Goal: Information Seeking & Learning: Learn about a topic

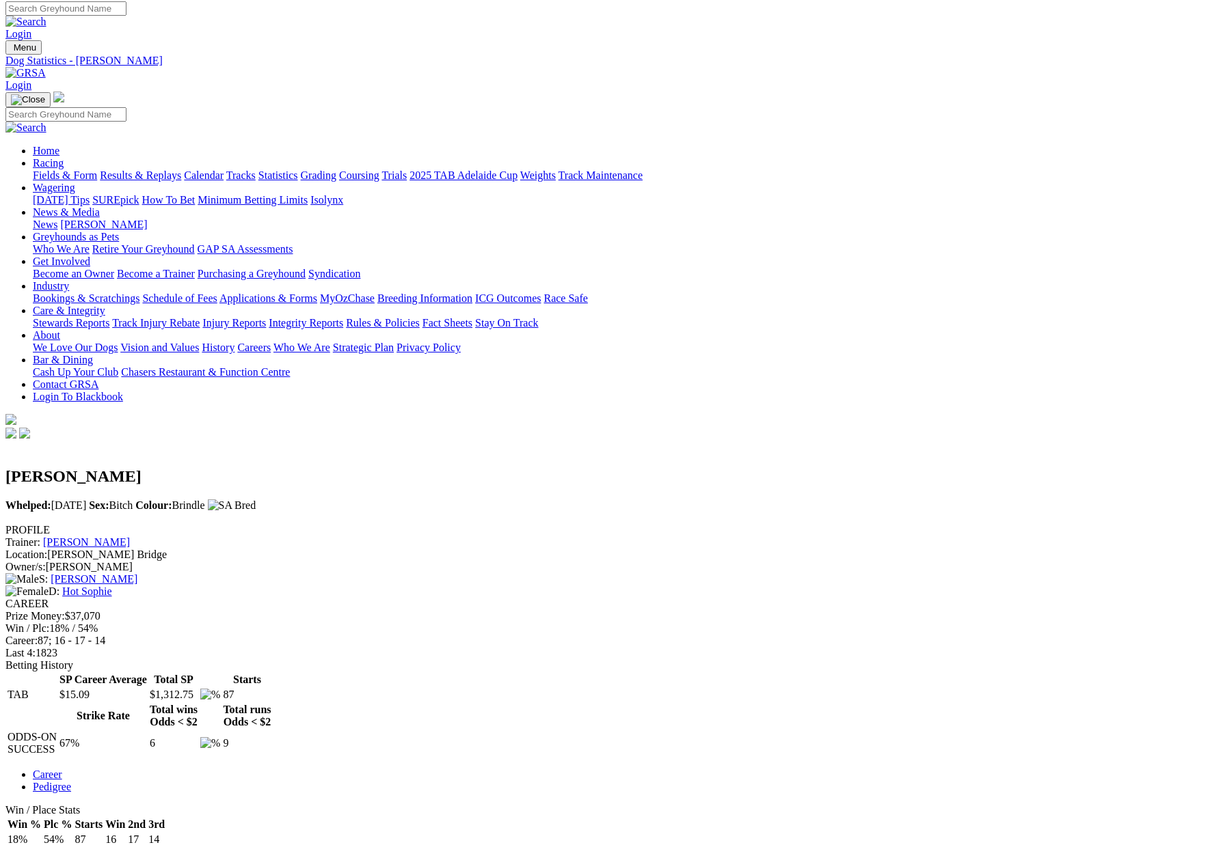
scroll to position [6, 0]
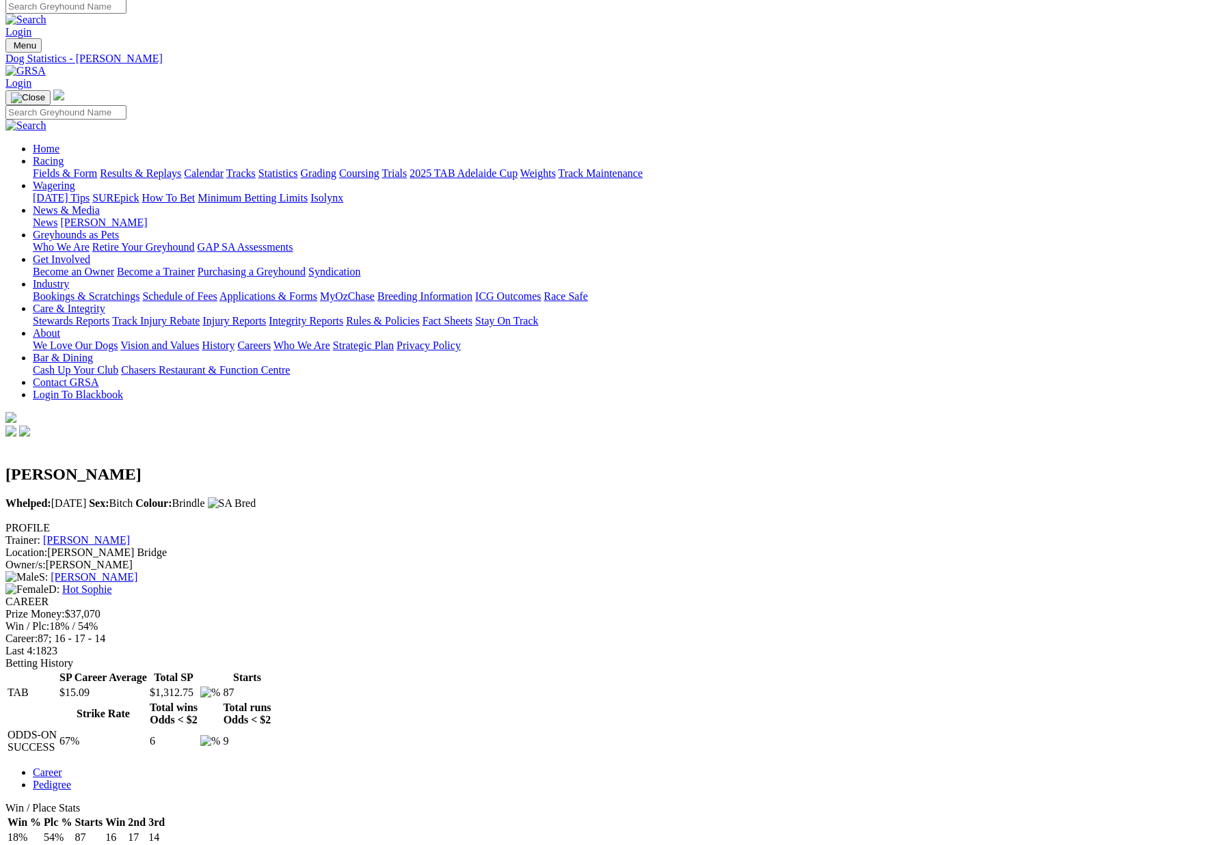
click at [87, 167] on link "Fields & Form" at bounding box center [65, 173] width 64 height 12
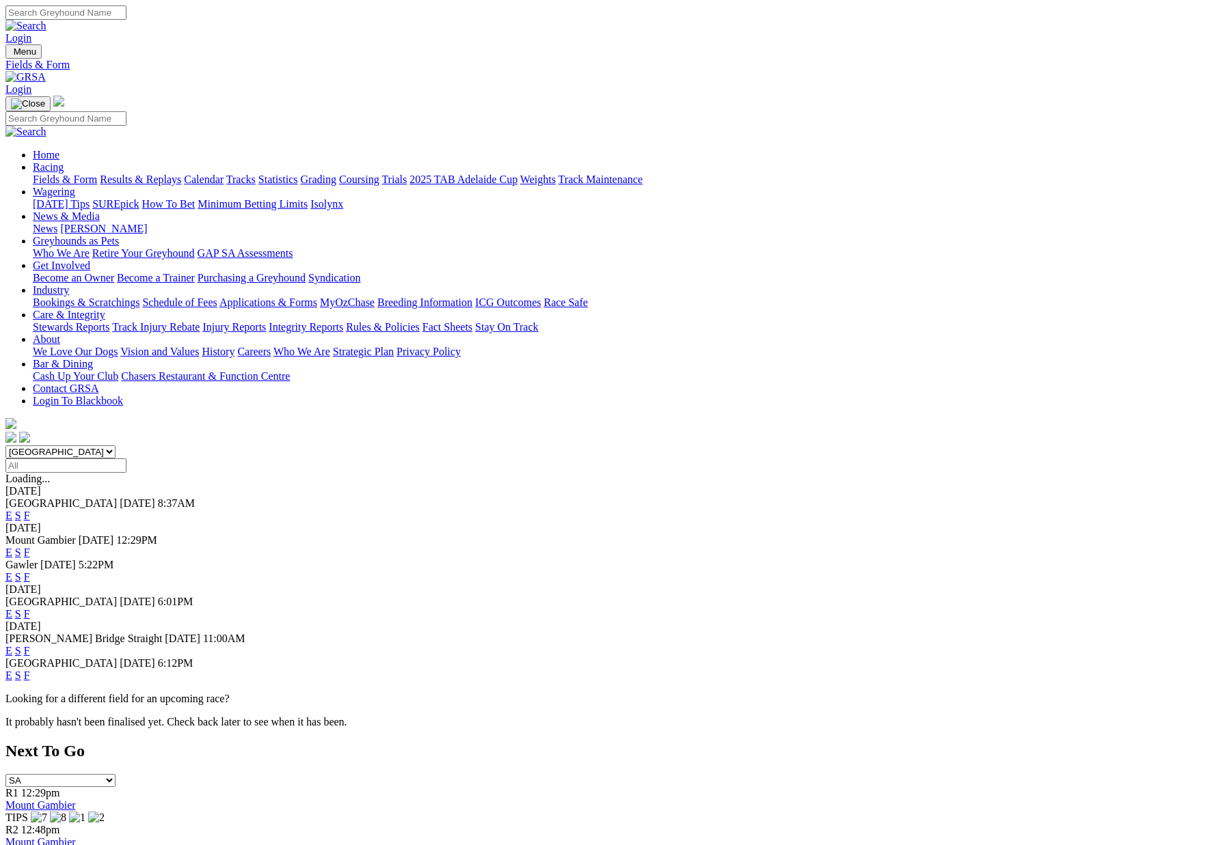
scroll to position [3, 0]
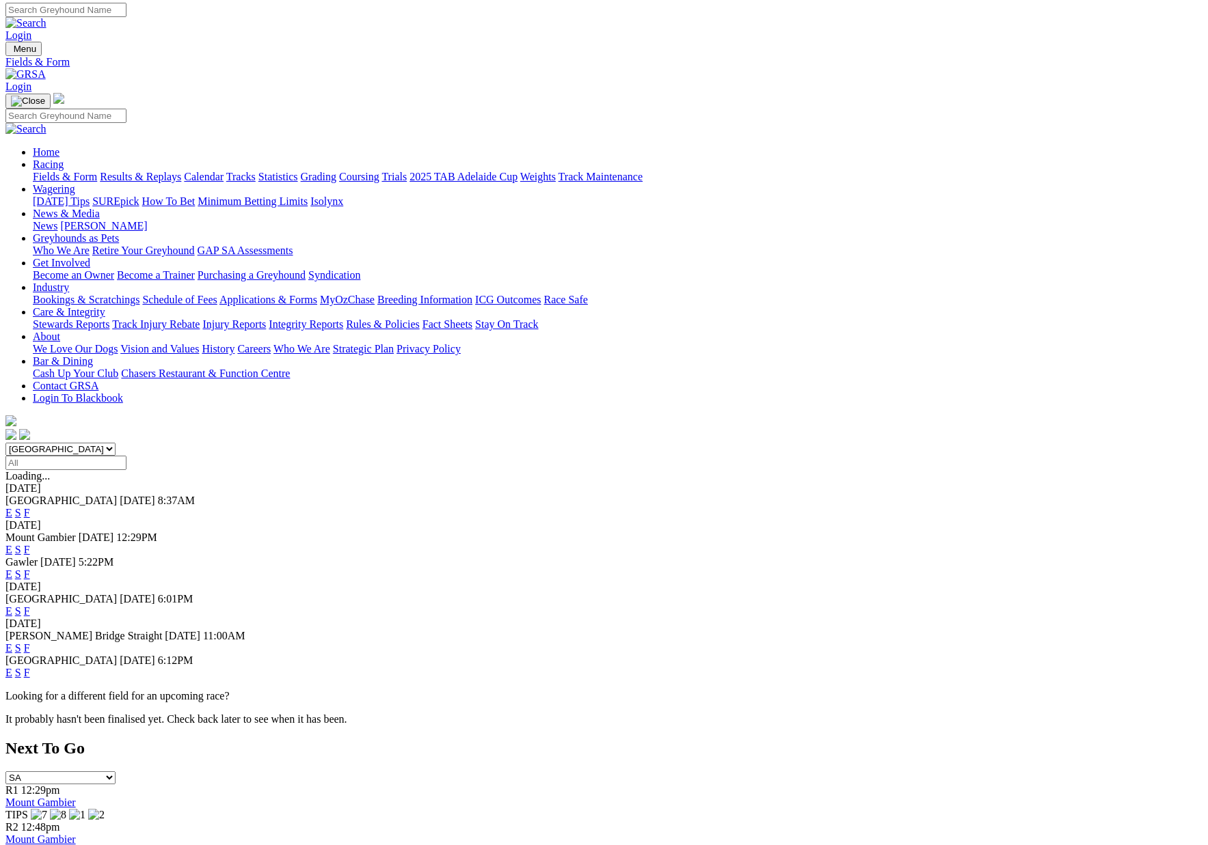
click at [30, 507] on link "F" at bounding box center [27, 513] width 6 height 12
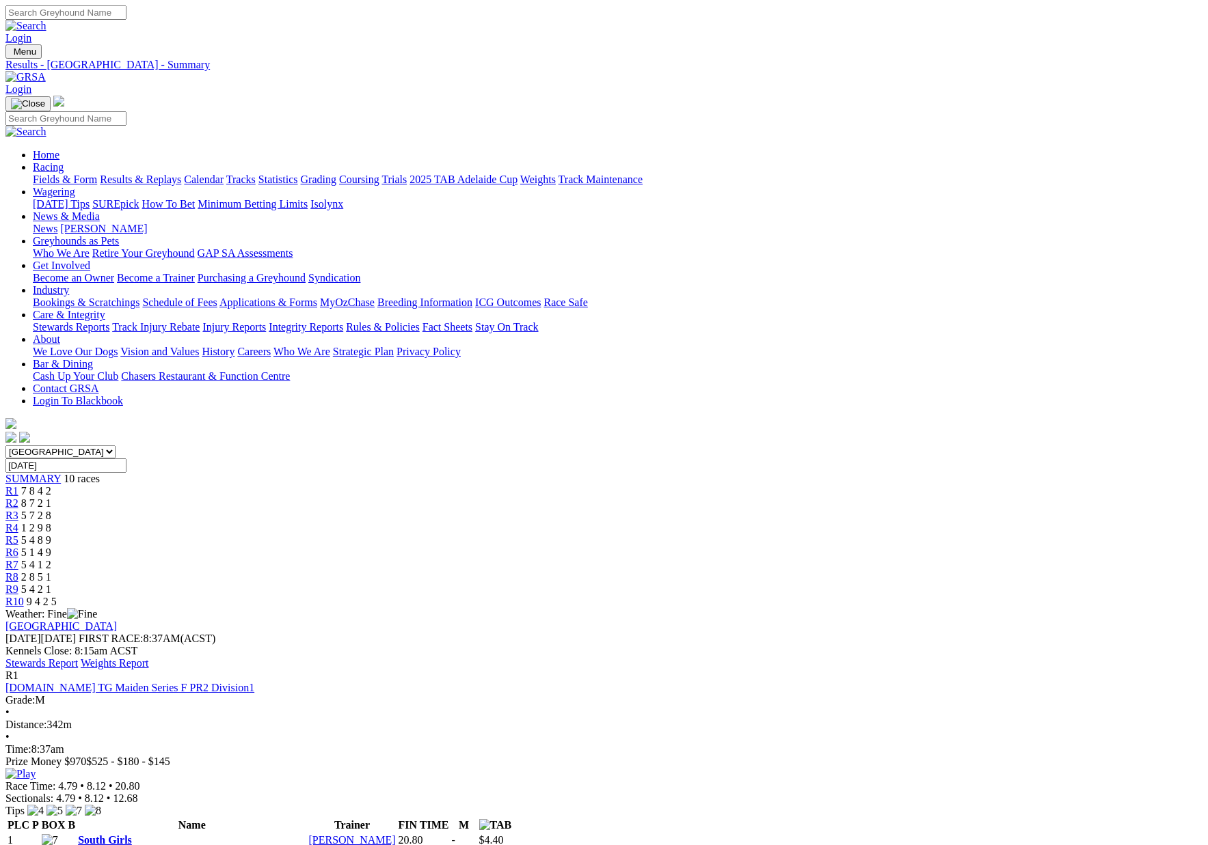
click at [78, 658] on link "Stewards Report" at bounding box center [41, 664] width 72 height 12
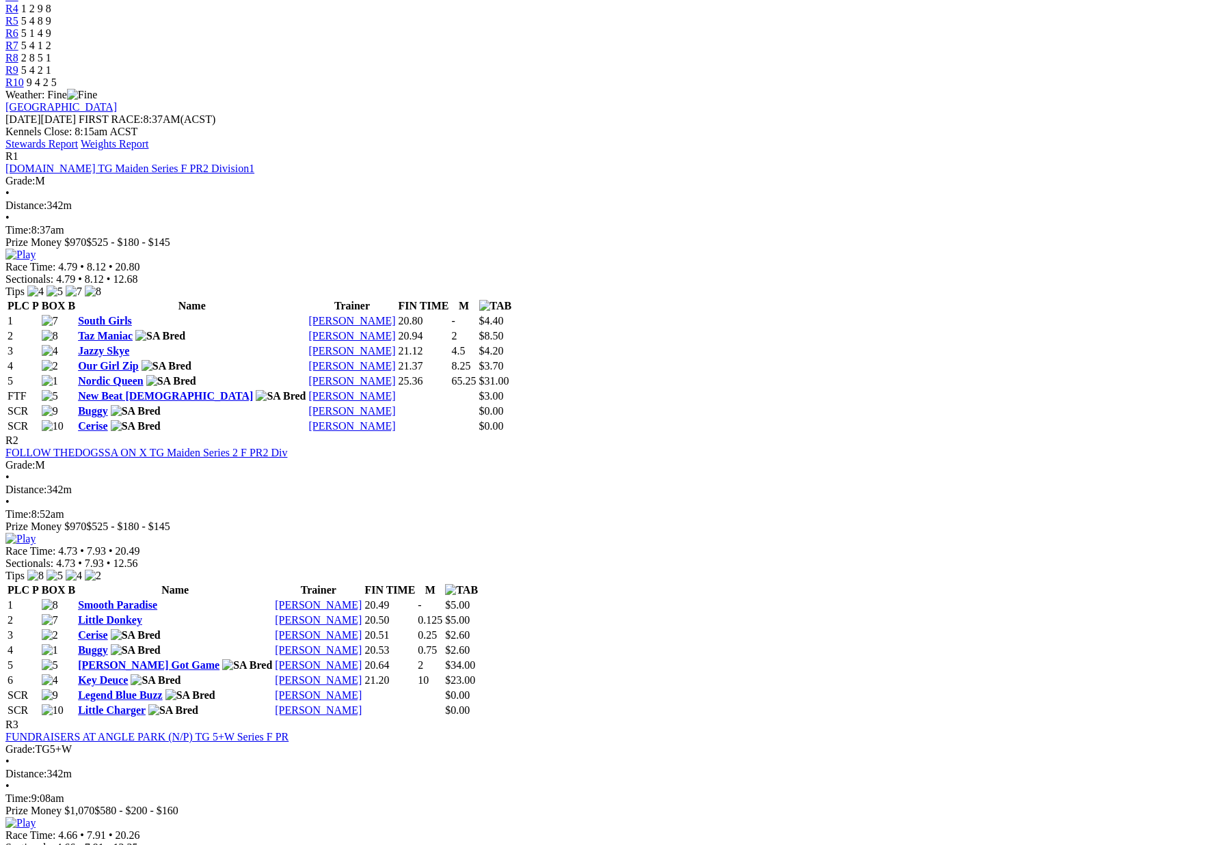
scroll to position [549, 0]
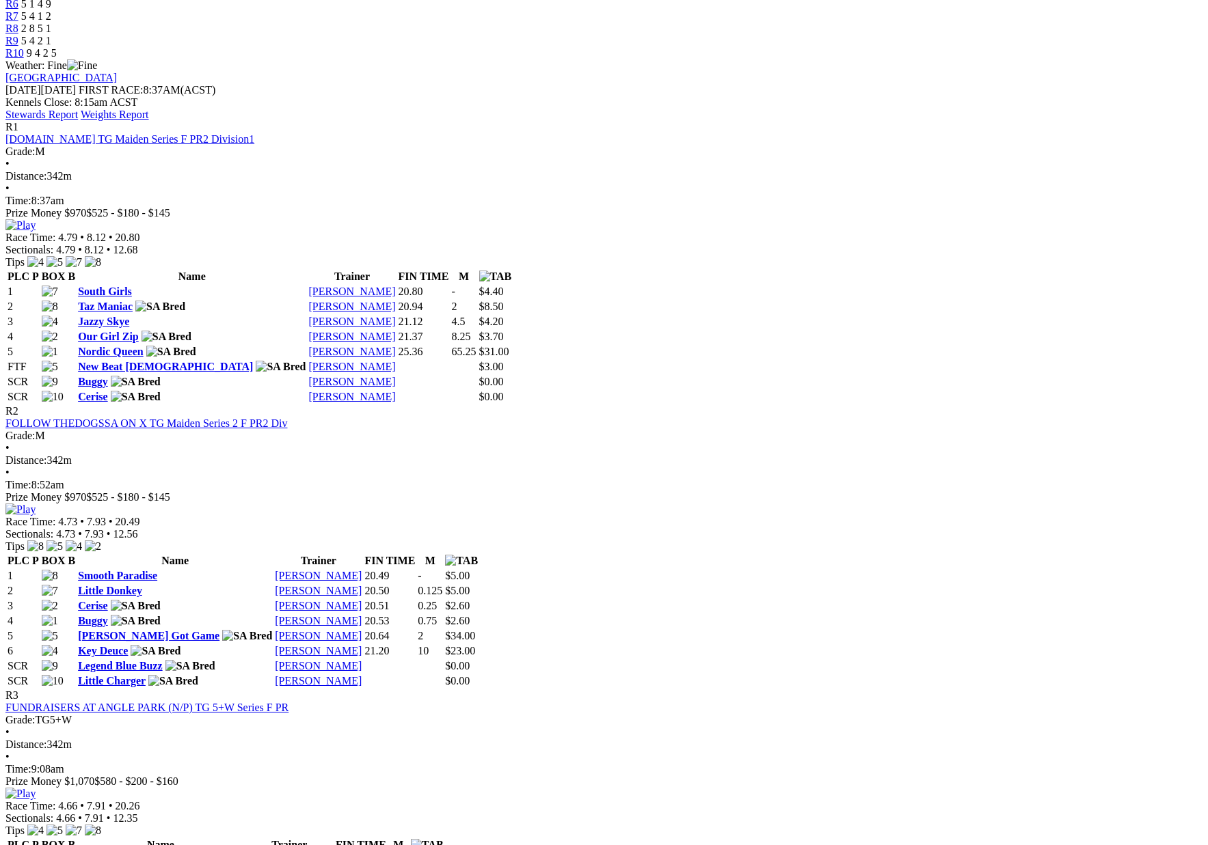
click at [396, 360] on td "Michaela Pidgeon" at bounding box center [352, 367] width 88 height 14
click at [395, 361] on link "Michaela Pidgeon" at bounding box center [351, 367] width 87 height 12
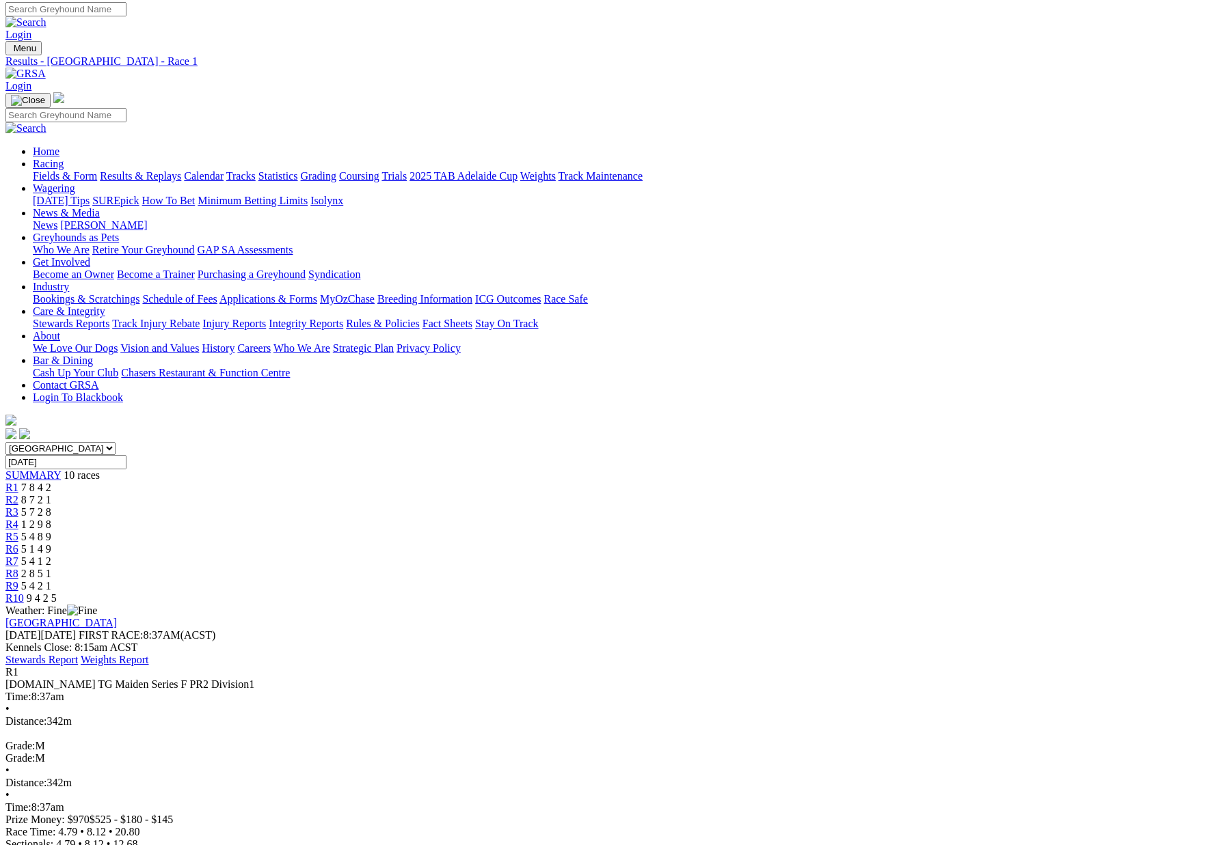
scroll to position [5, 0]
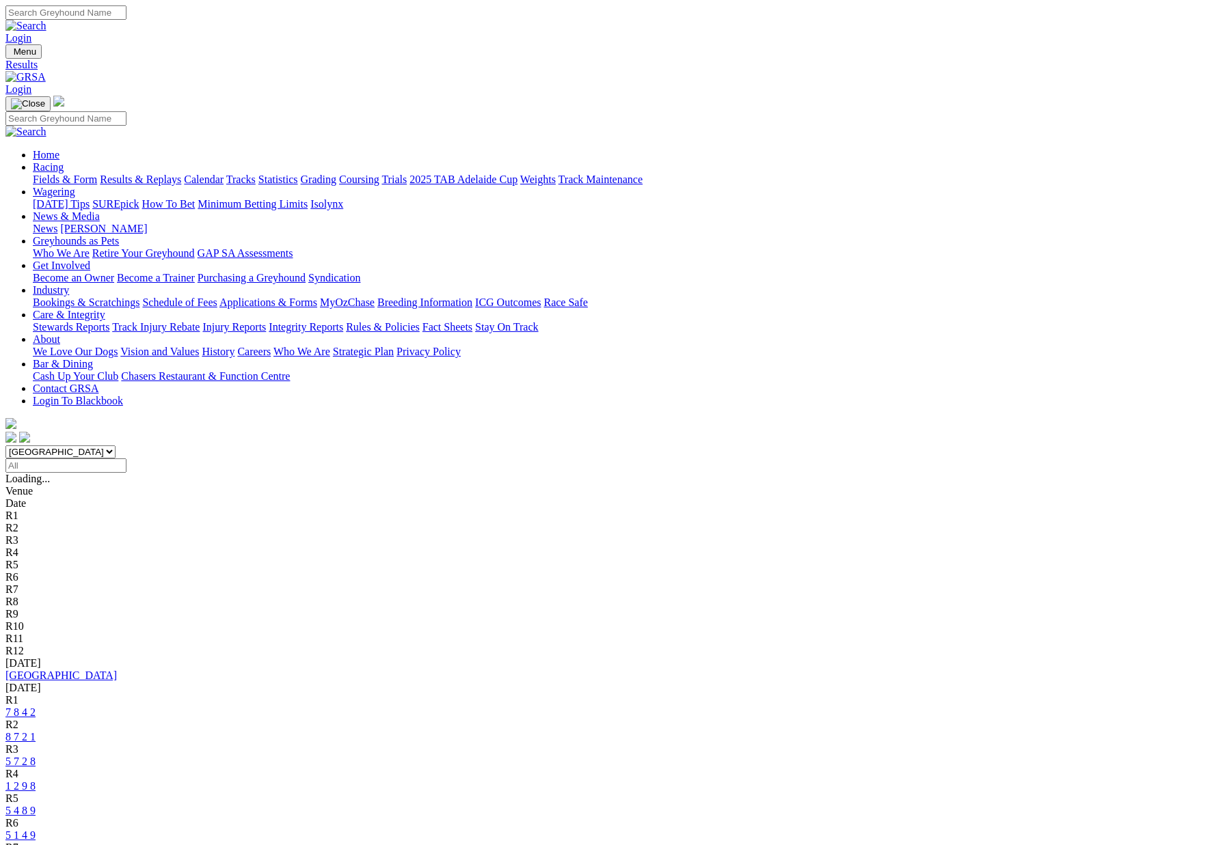
scroll to position [3, 1]
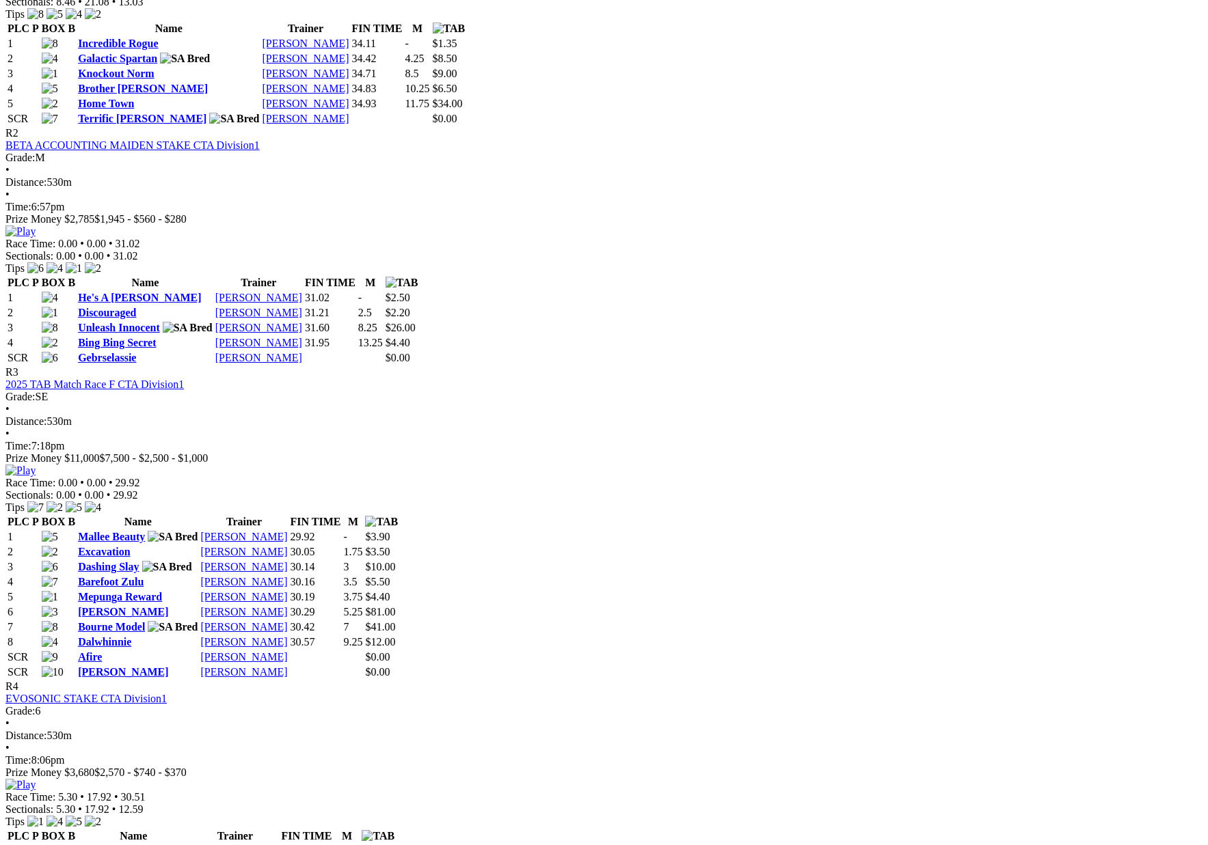
scroll to position [821, 0]
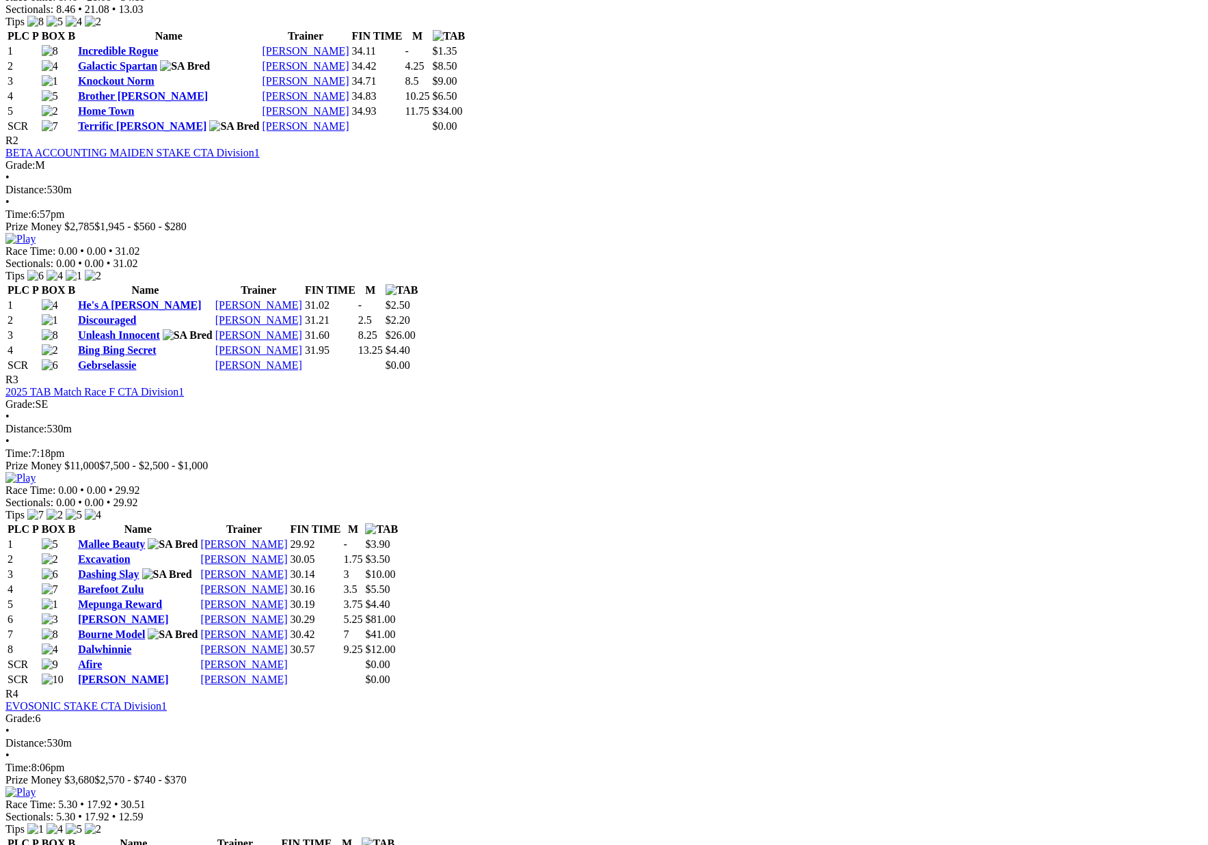
scroll to position [816, 0]
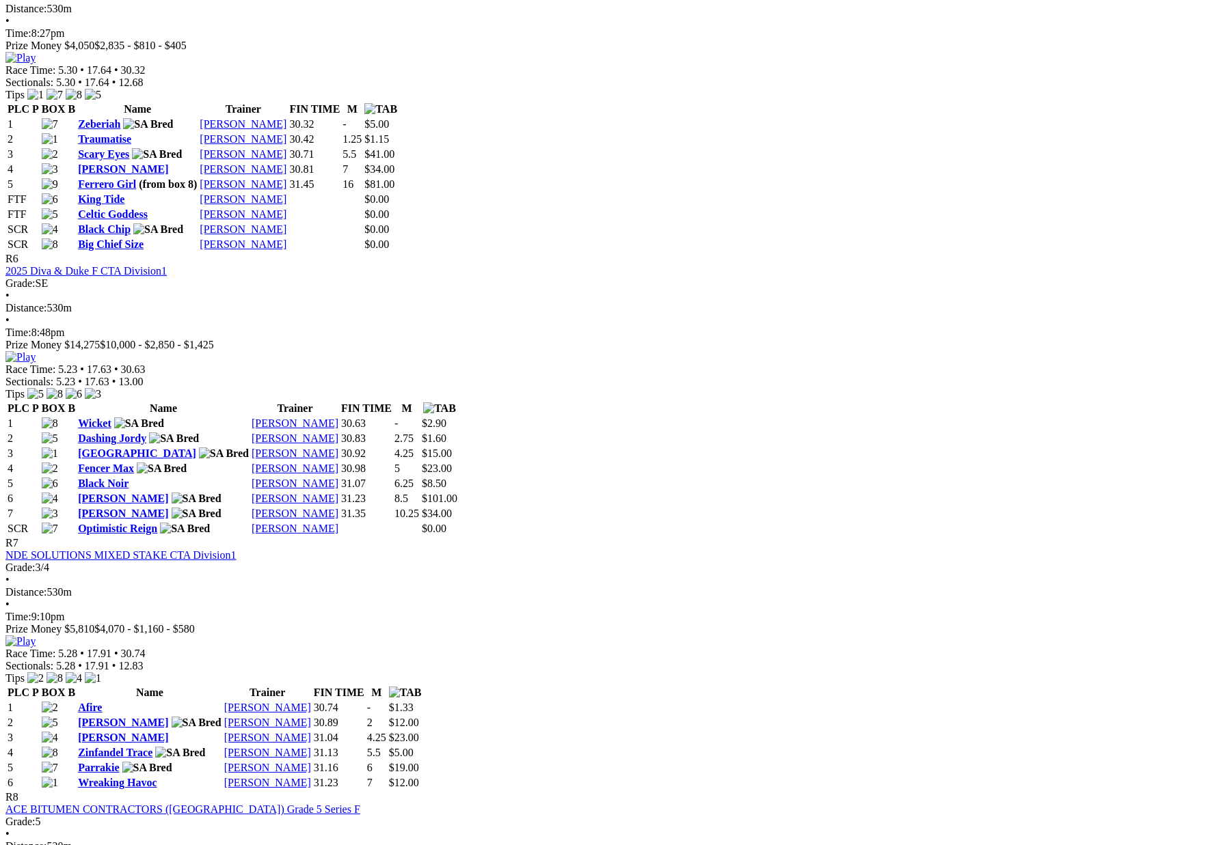
scroll to position [1809, 0]
